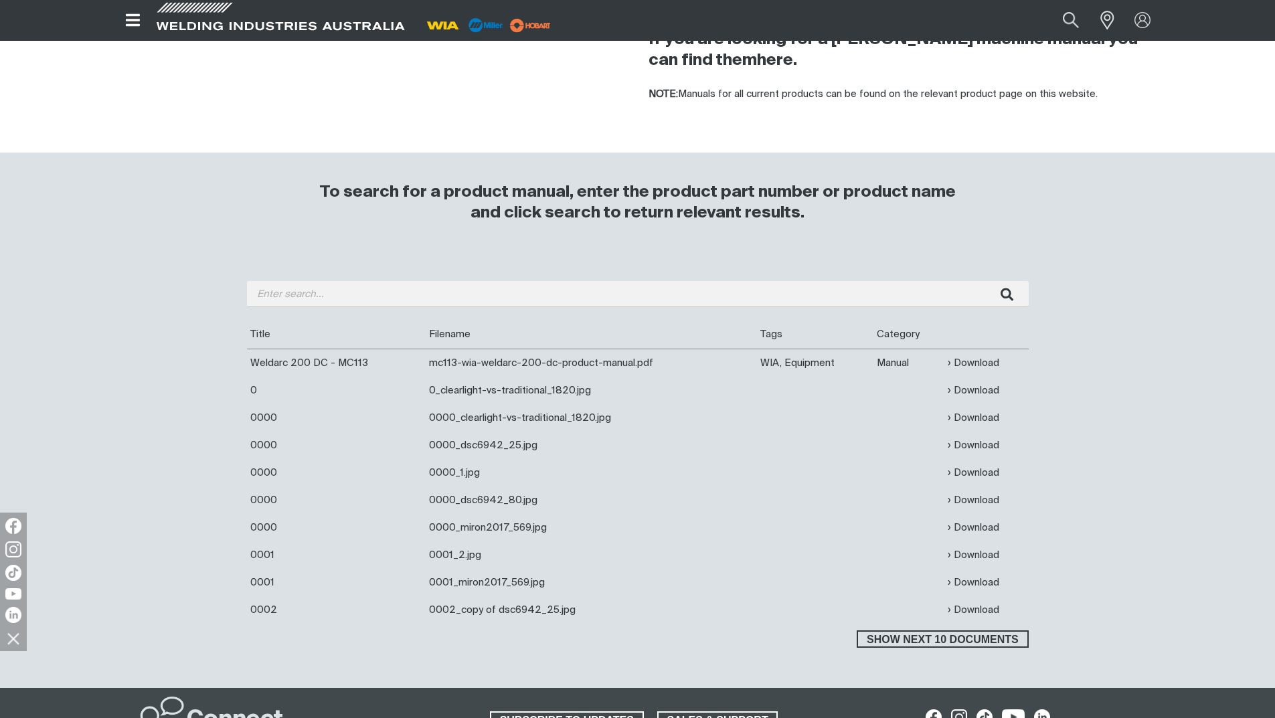
scroll to position [268, 0]
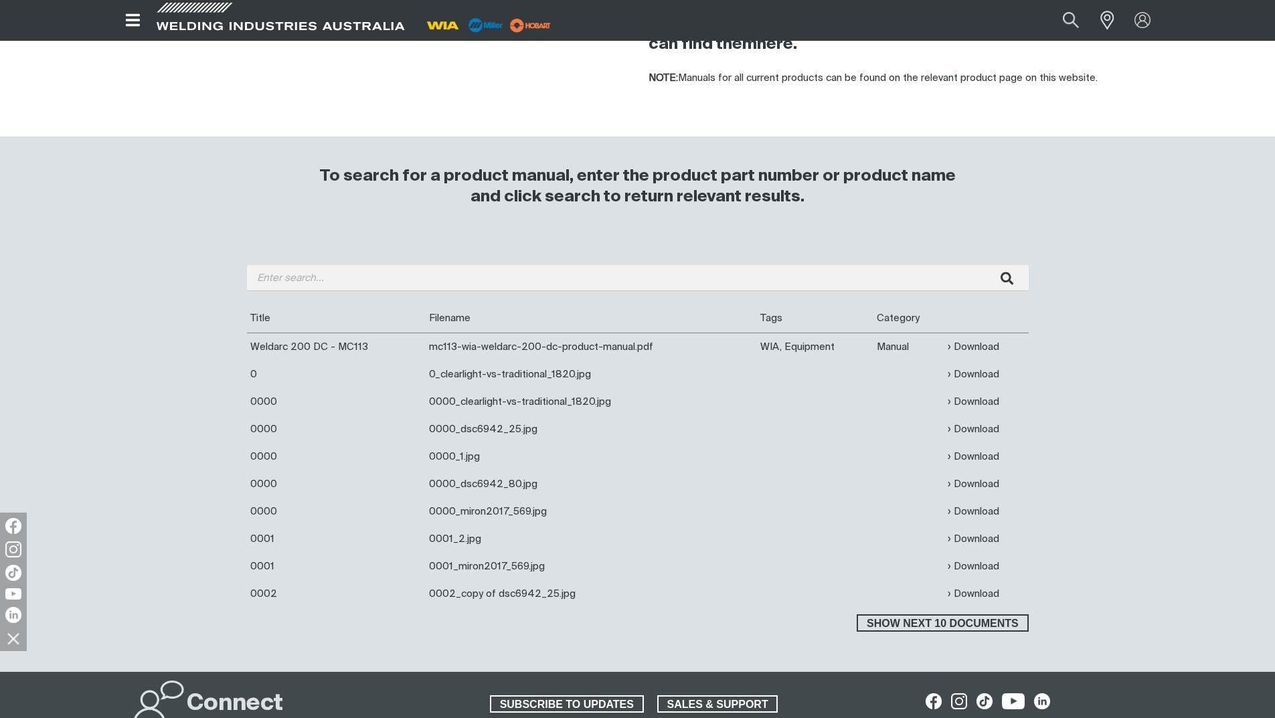
scroll to position [268, 0]
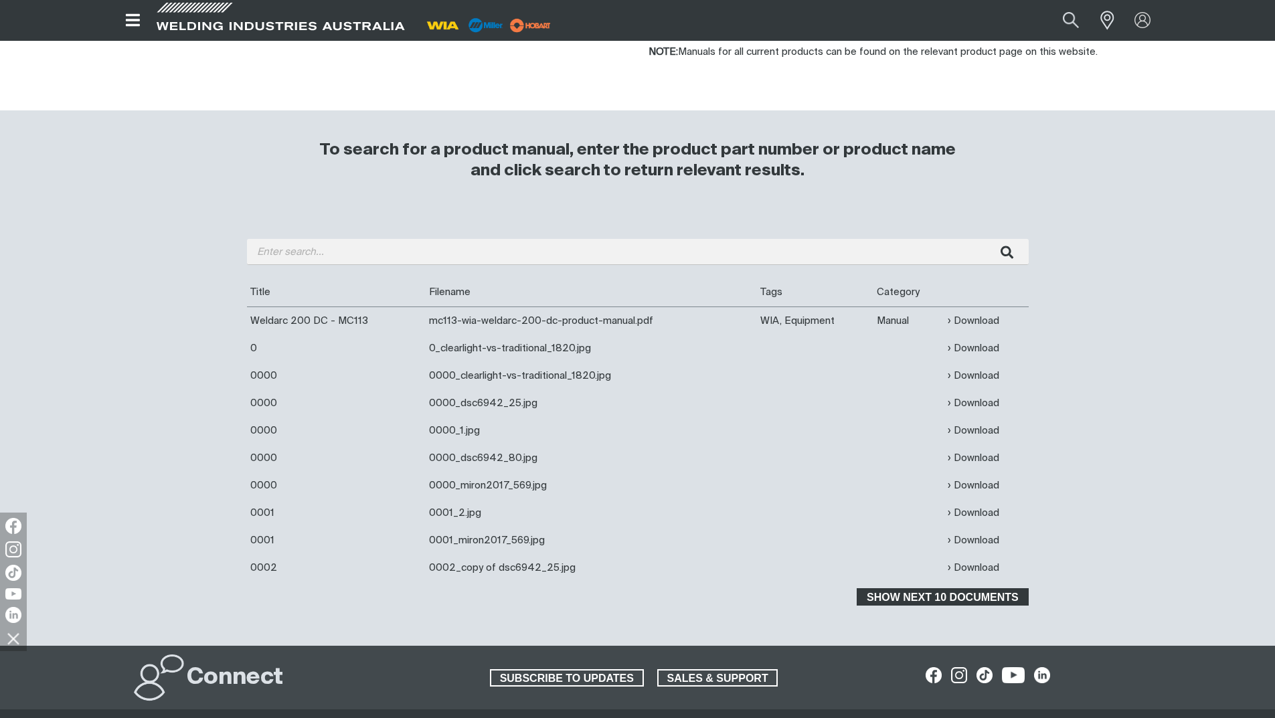
click at [911, 594] on span "Show next 10 documents" at bounding box center [942, 596] width 169 height 17
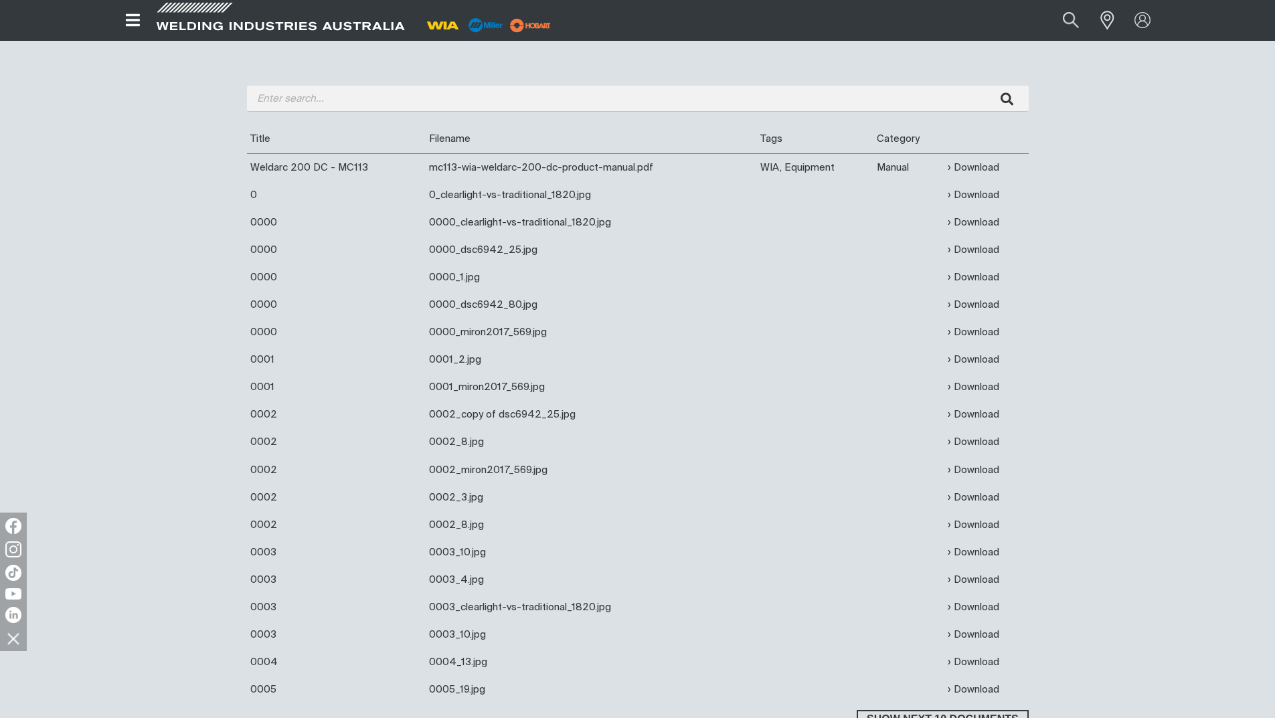
scroll to position [401, 0]
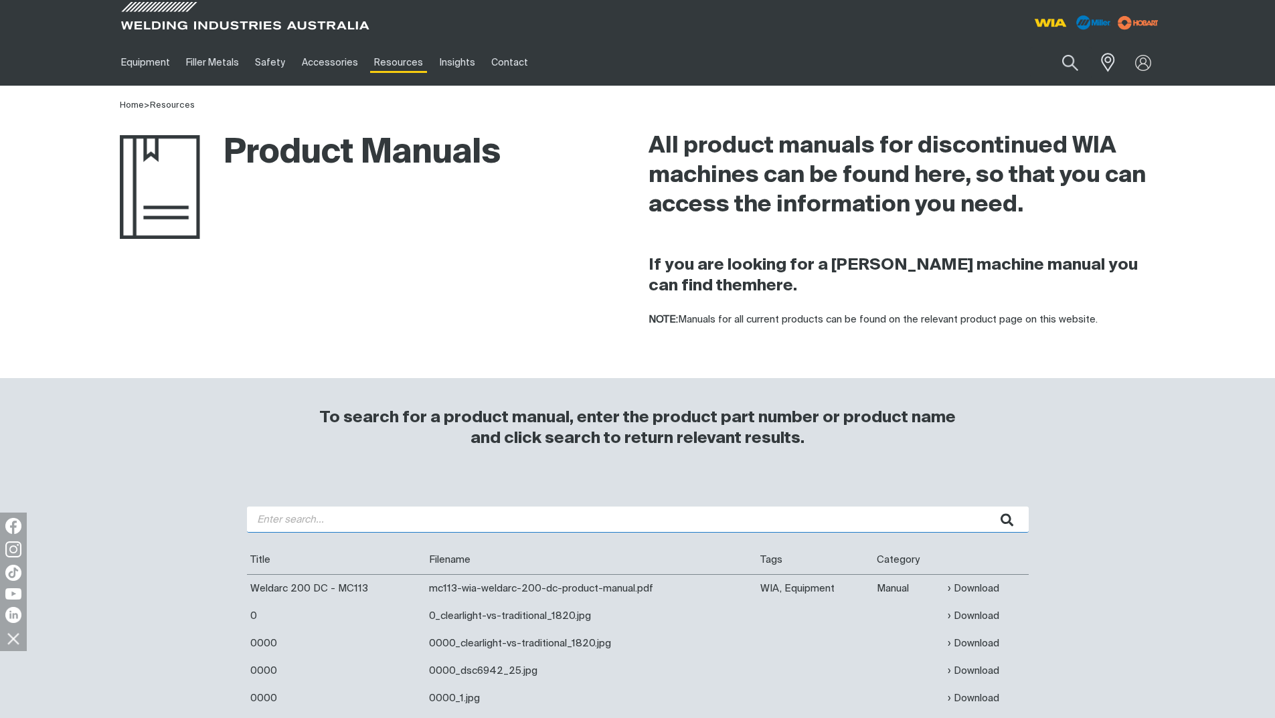
click at [292, 516] on input "search" at bounding box center [637, 519] width 781 height 26
type input "weldmatic 8mm"
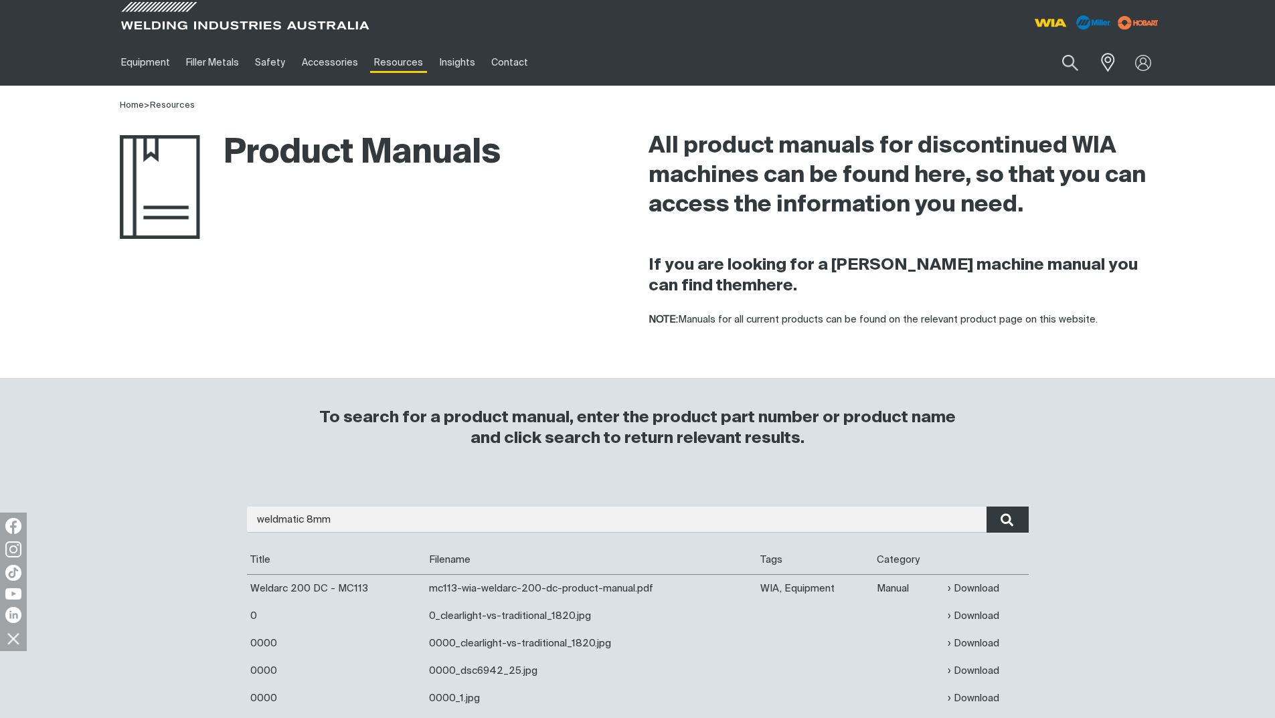
click at [1002, 520] on icon "submit" at bounding box center [1006, 519] width 13 height 13
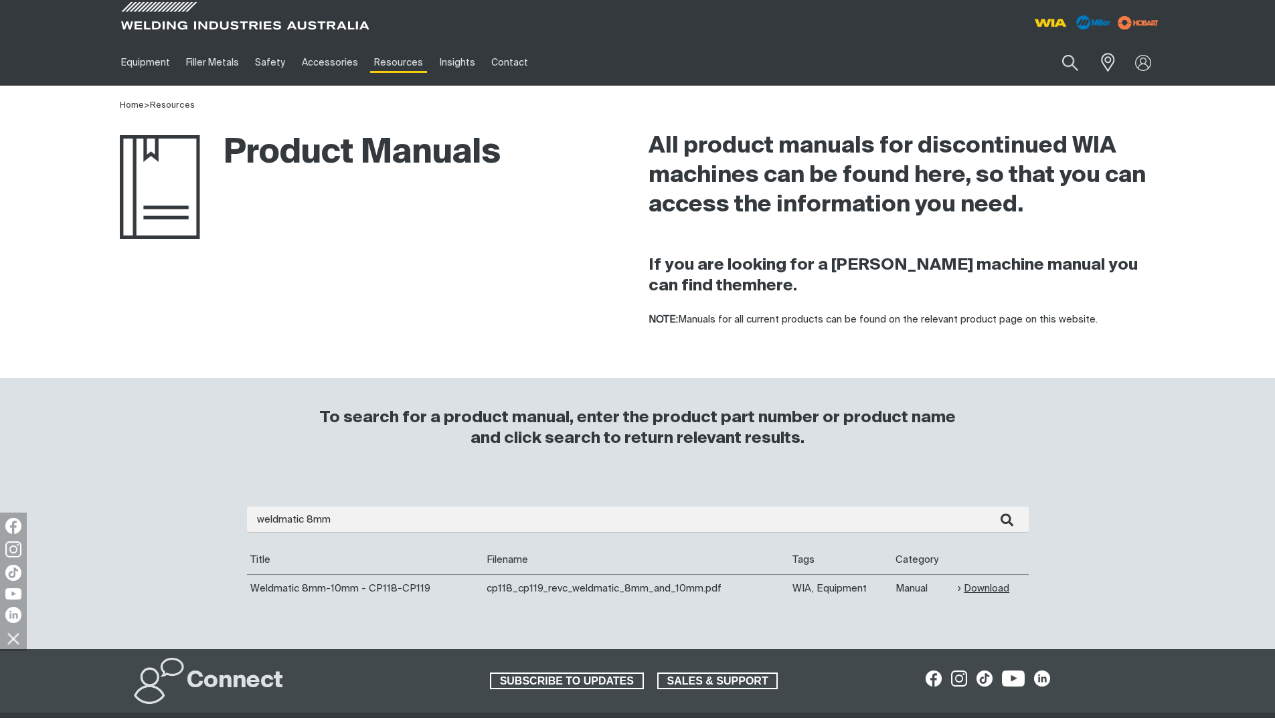
click at [983, 589] on link "Download" at bounding box center [983, 588] width 52 height 15
